Goal: Task Accomplishment & Management: Use online tool/utility

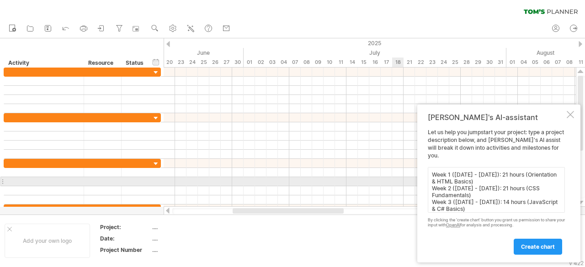
scroll to position [48, 0]
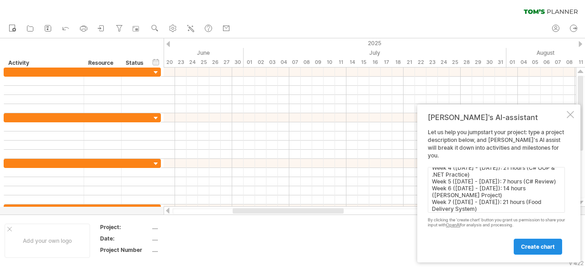
type textarea "Week 1 ([DATE] - [DATE]): 21 hours (Orientation & HTML Basics) Week 2 ([DATE] -…"
click at [550, 243] on link "create chart" at bounding box center [538, 247] width 48 height 16
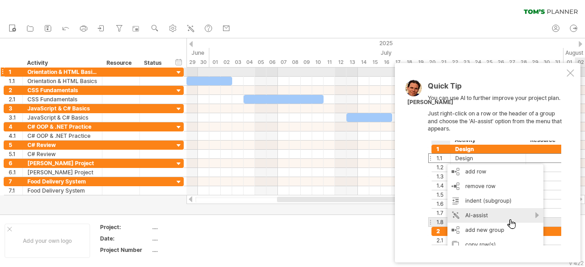
click at [568, 75] on div at bounding box center [570, 72] width 7 height 7
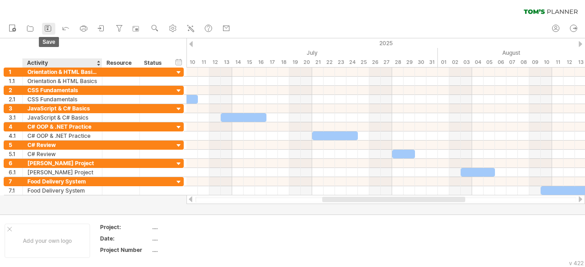
click at [45, 32] on icon at bounding box center [47, 28] width 9 height 9
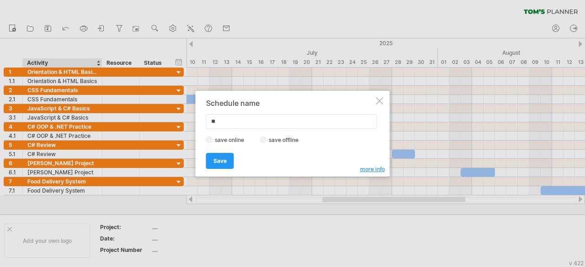
type input "*"
type input "**********"
click at [273, 137] on label "save offline" at bounding box center [287, 140] width 40 height 7
click at [215, 160] on span "Save" at bounding box center [220, 161] width 13 height 7
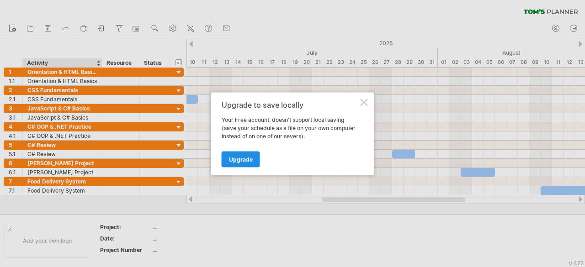
click at [242, 160] on span "Upgrade" at bounding box center [241, 159] width 24 height 7
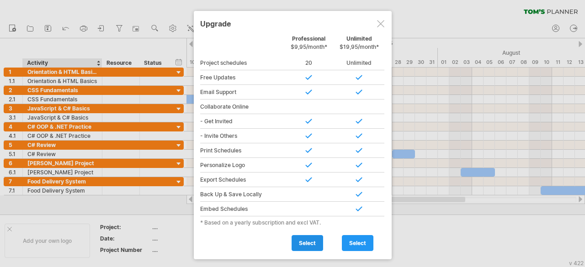
click at [308, 236] on link "select" at bounding box center [308, 243] width 32 height 16
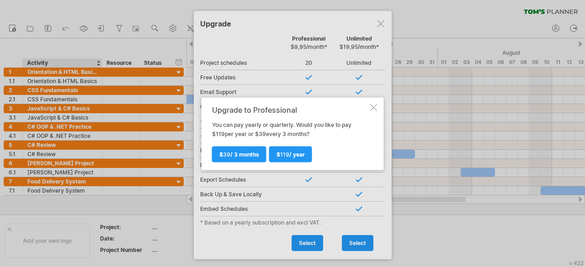
click at [369, 111] on div "Upgrade to Professional You can pay yearly or quarterly. Would you like to pay …" at bounding box center [293, 133] width 182 height 73
click at [379, 103] on div "Upgrade to Professional You can pay yearly or quarterly. Would you like to pay …" at bounding box center [293, 133] width 182 height 73
click at [237, 151] on link "$ 39 / 3 months" at bounding box center [239, 154] width 54 height 16
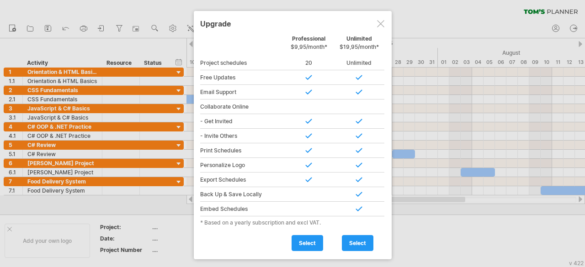
click at [378, 25] on div at bounding box center [380, 23] width 7 height 7
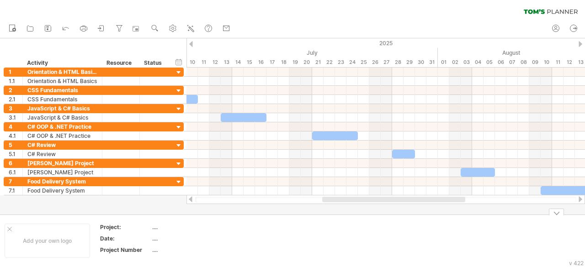
click at [239, 247] on td at bounding box center [271, 241] width 72 height 35
click at [46, 26] on icon at bounding box center [47, 28] width 9 height 9
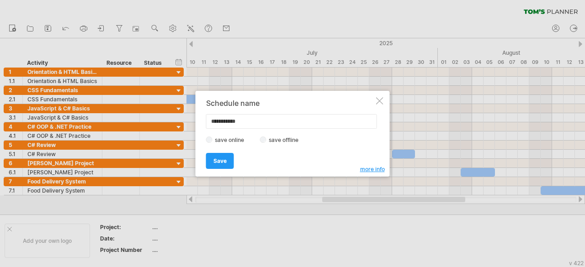
click at [237, 159] on div "Save Save" at bounding box center [290, 156] width 168 height 23
click at [225, 159] on span "Save" at bounding box center [220, 161] width 13 height 7
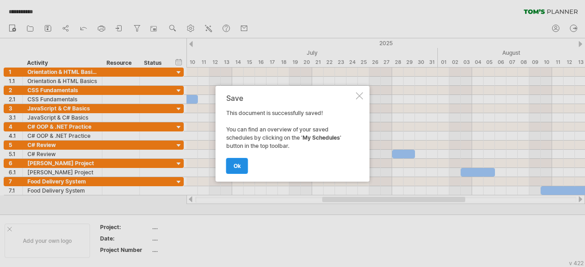
click at [235, 166] on span "ok" at bounding box center [237, 166] width 7 height 7
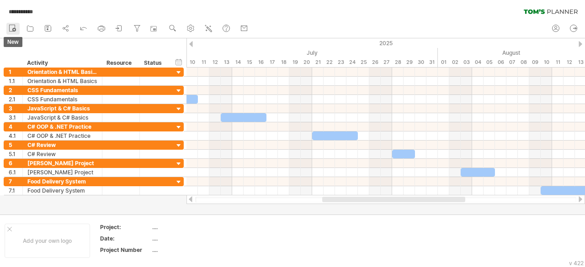
click at [11, 23] on link "new" at bounding box center [12, 29] width 13 height 12
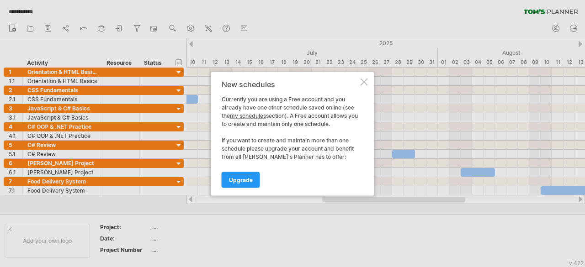
click at [363, 83] on div at bounding box center [364, 81] width 7 height 7
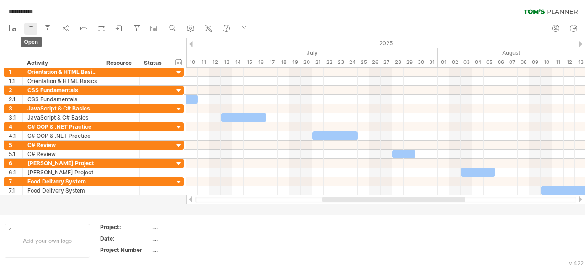
click at [29, 31] on icon at bounding box center [30, 28] width 9 height 9
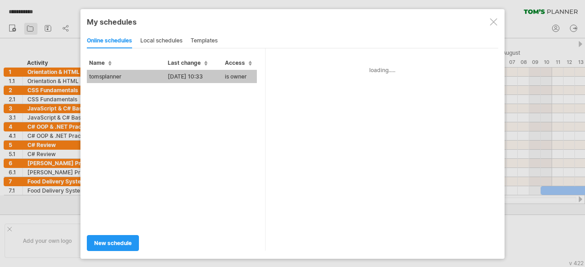
type input "**********"
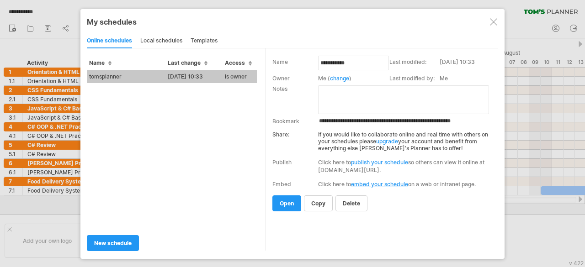
click at [200, 78] on td "[DATE] 10:33" at bounding box center [194, 76] width 57 height 13
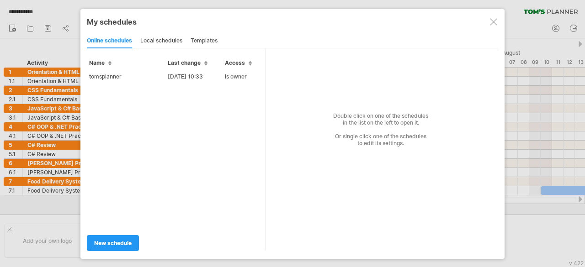
click at [246, 61] on span "Access" at bounding box center [238, 62] width 27 height 7
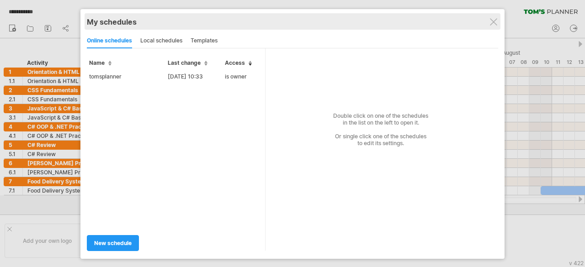
click at [497, 20] on div "My schedules" at bounding box center [292, 21] width 411 height 9
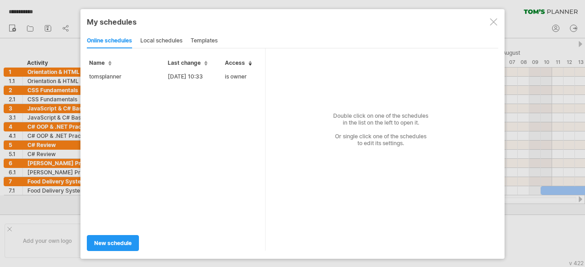
click at [491, 23] on div at bounding box center [493, 21] width 7 height 7
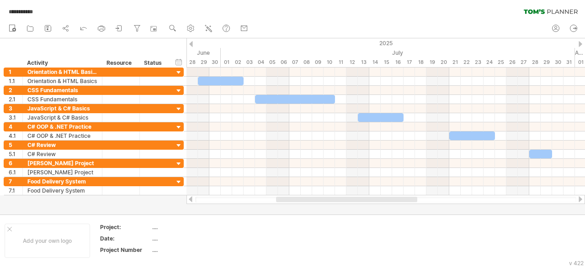
click at [558, 214] on body "**********" at bounding box center [292, 134] width 585 height 269
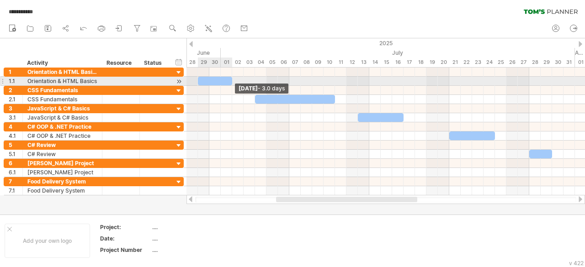
drag, startPoint x: 244, startPoint y: 82, endPoint x: 235, endPoint y: 82, distance: 9.1
click at [235, 82] on div "[DATE] - 3.0 days" at bounding box center [386, 132] width 399 height 128
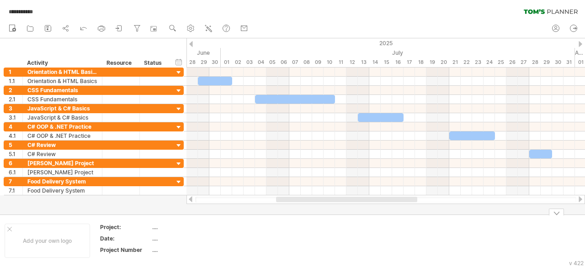
click at [557, 214] on div at bounding box center [556, 212] width 15 height 7
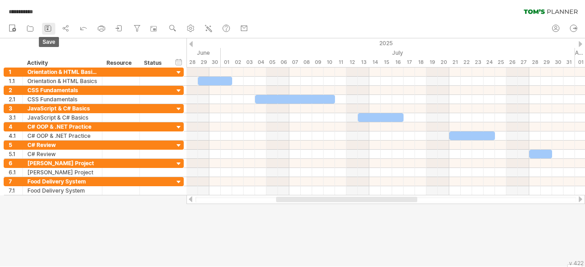
click at [47, 29] on rect at bounding box center [48, 29] width 2 height 2
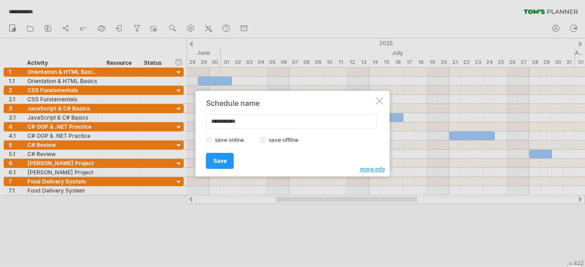
click at [377, 97] on div at bounding box center [379, 100] width 7 height 7
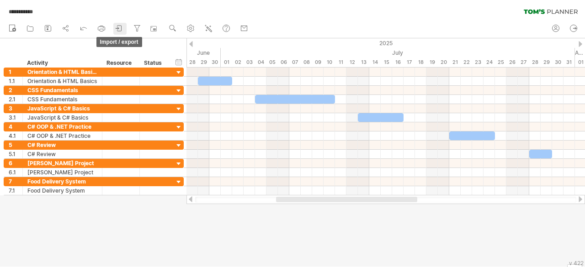
click at [123, 30] on icon at bounding box center [119, 28] width 9 height 9
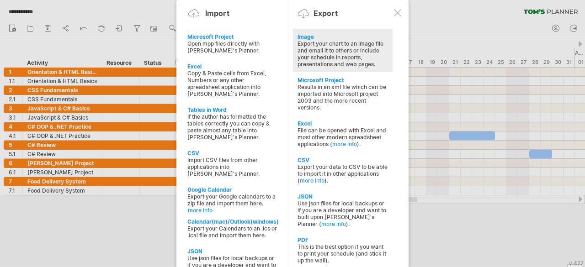
click at [326, 44] on div "Export your chart to an image file and email it to others or include your sched…" at bounding box center [343, 53] width 91 height 27
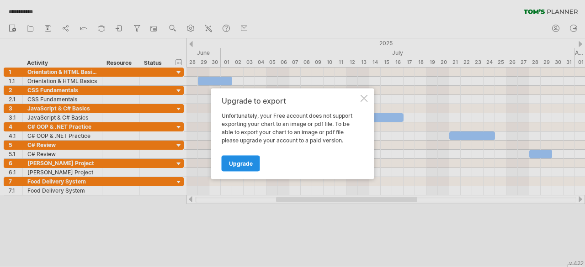
click at [245, 156] on link "Upgrade" at bounding box center [241, 163] width 38 height 16
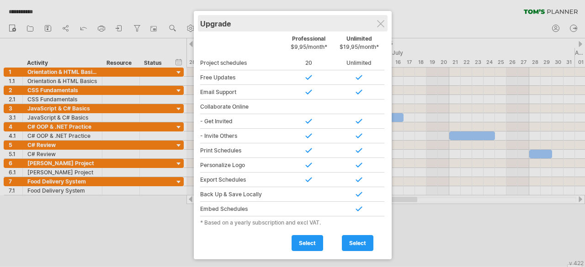
click at [379, 28] on div "Upgrade" at bounding box center [292, 23] width 185 height 16
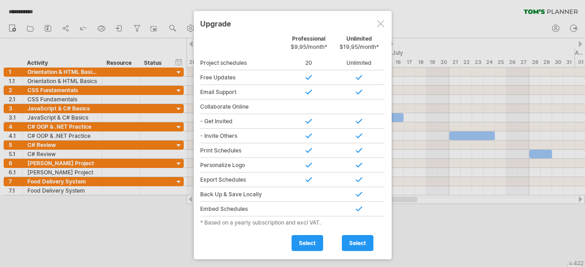
click at [384, 27] on div "Upgrade" at bounding box center [292, 23] width 185 height 16
click at [382, 27] on div at bounding box center [380, 23] width 7 height 7
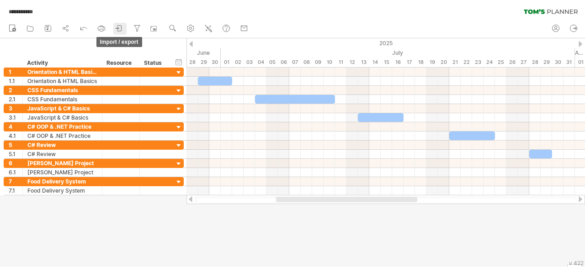
click at [118, 28] on icon at bounding box center [117, 28] width 3 height 2
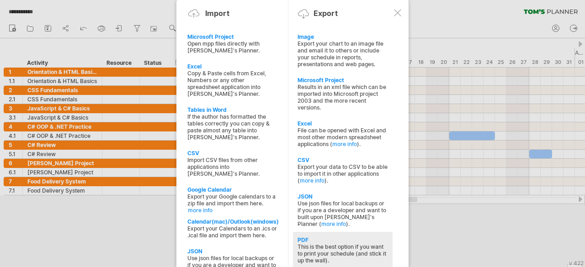
click at [328, 244] on div "This is the best option if you want to print your schedule (and stick it up the…" at bounding box center [343, 254] width 91 height 21
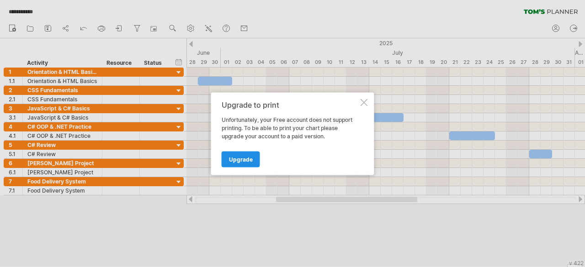
click at [243, 154] on link "Upgrade" at bounding box center [241, 159] width 38 height 16
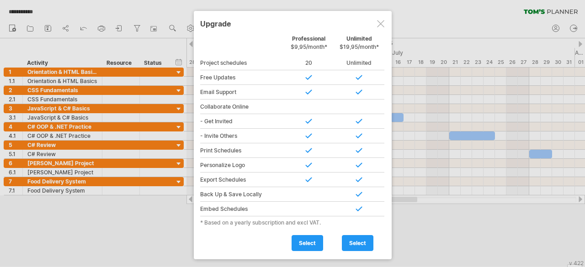
click at [380, 24] on div at bounding box center [380, 23] width 7 height 7
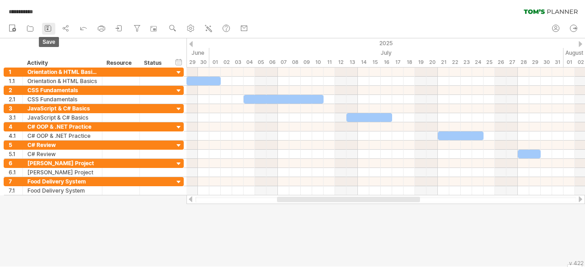
click at [48, 30] on icon at bounding box center [47, 28] width 9 height 9
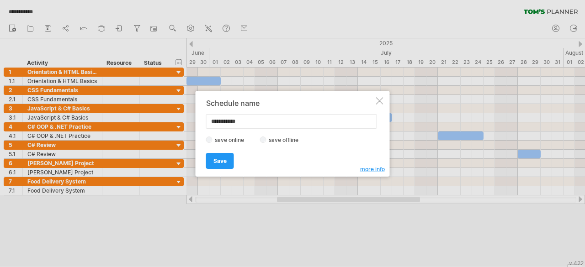
click at [378, 107] on div "**********" at bounding box center [293, 134] width 194 height 86
click at [380, 103] on div at bounding box center [379, 100] width 7 height 7
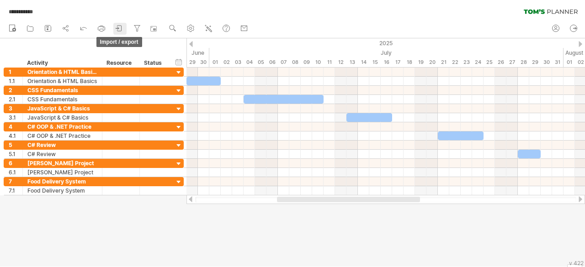
click at [121, 30] on icon at bounding box center [119, 28] width 9 height 9
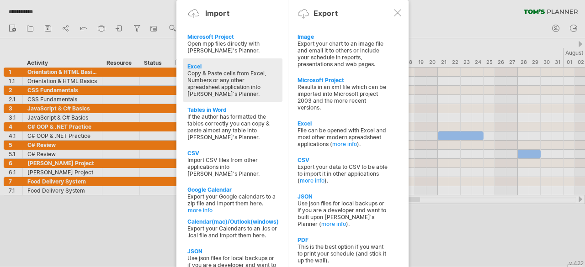
click at [212, 84] on div "Copy & Paste cells from Excel, Numbers or any other spreadsheet application int…" at bounding box center [232, 83] width 91 height 27
type textarea "**********"
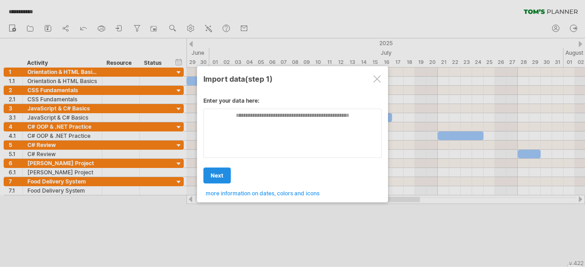
click at [214, 168] on link "next" at bounding box center [216, 176] width 27 height 16
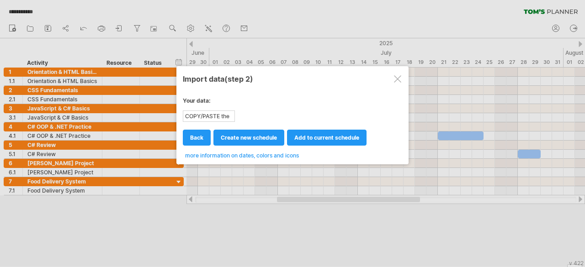
click at [407, 73] on div "Import data (step 2) Enter your data here: Your data: COPY/PASTE the content of…" at bounding box center [292, 115] width 232 height 98
click at [395, 79] on div at bounding box center [397, 78] width 7 height 7
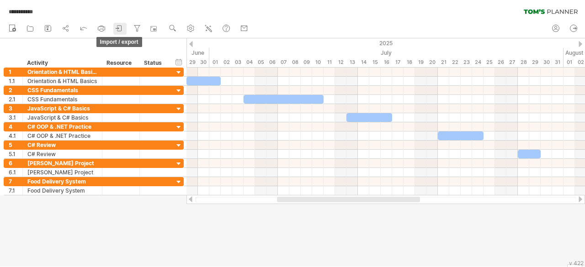
click at [123, 28] on icon at bounding box center [119, 28] width 9 height 9
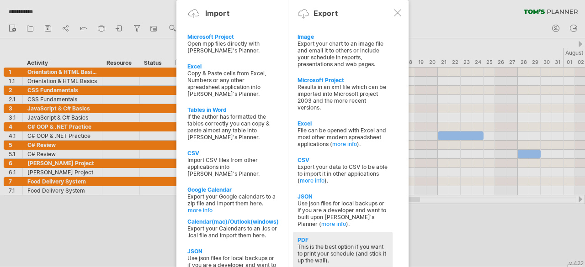
click at [296, 232] on div "PDF This is the best option if you want to print your schedule (and stick it up…" at bounding box center [343, 250] width 100 height 37
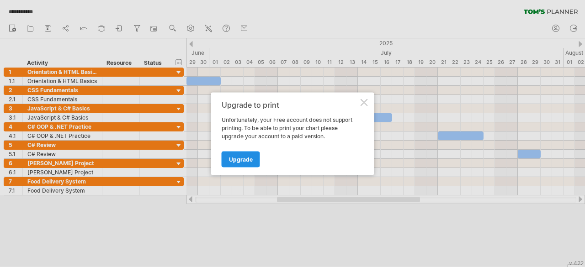
click at [246, 164] on link "Upgrade" at bounding box center [241, 159] width 38 height 16
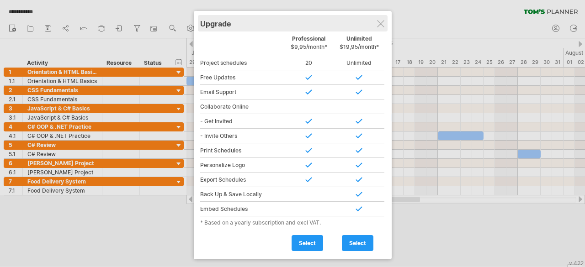
click at [381, 29] on div "Upgrade" at bounding box center [292, 23] width 185 height 16
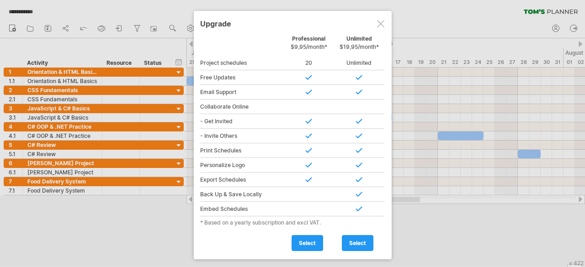
click at [380, 24] on div at bounding box center [380, 23] width 7 height 7
